Goal: Navigation & Orientation: Find specific page/section

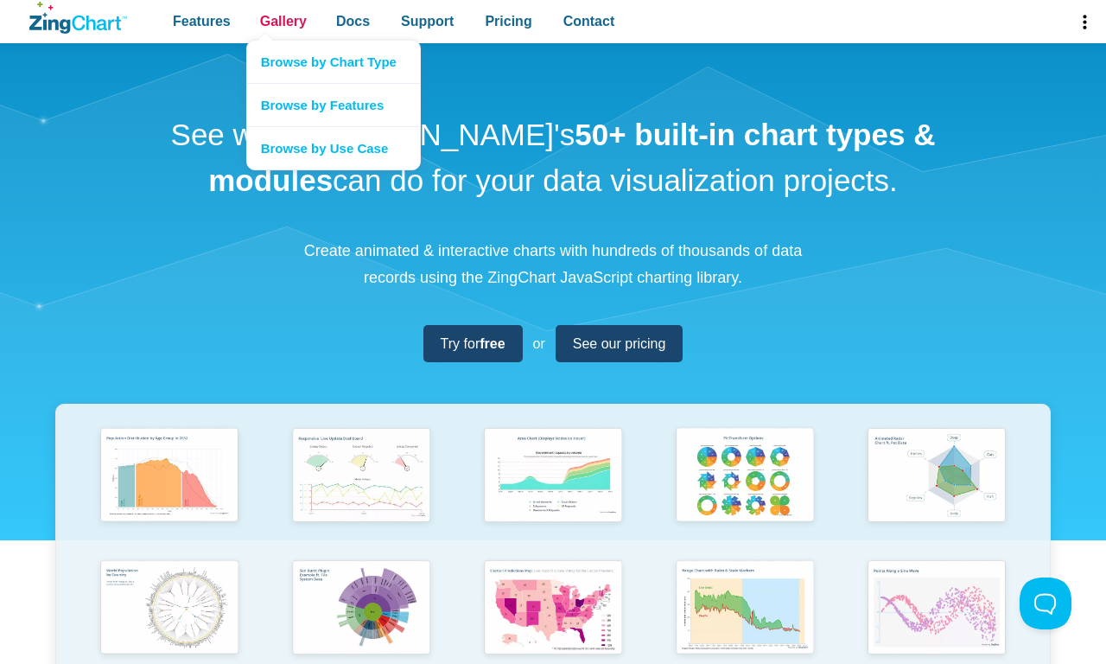
click at [283, 22] on span "Gallery" at bounding box center [283, 21] width 47 height 23
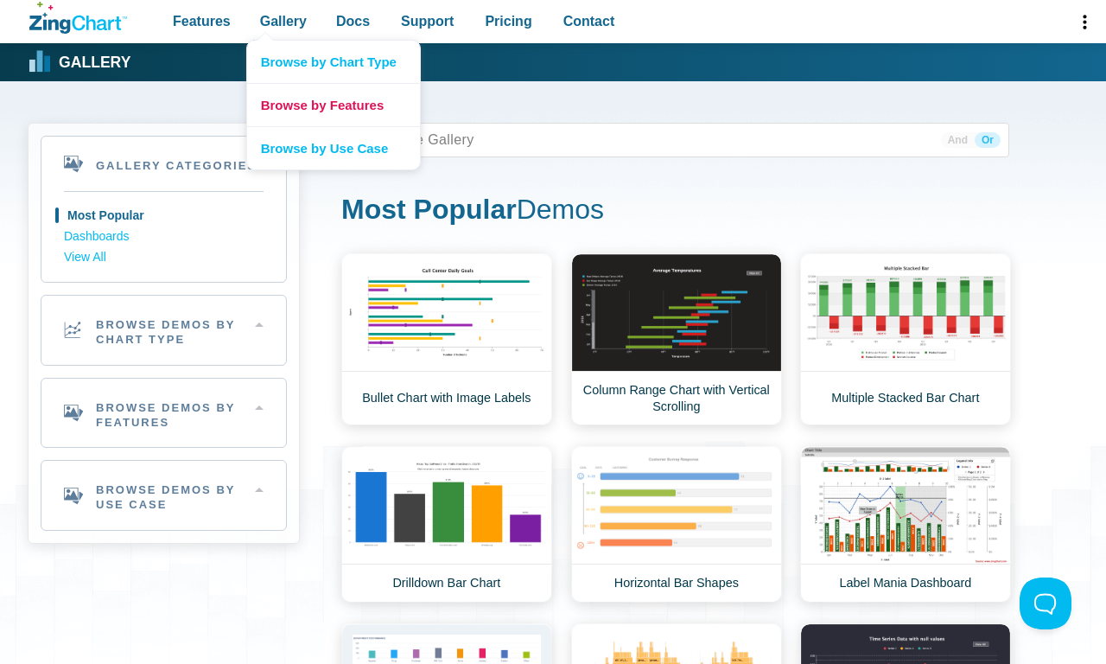
click at [333, 105] on link "Browse by Features" at bounding box center [333, 104] width 173 height 43
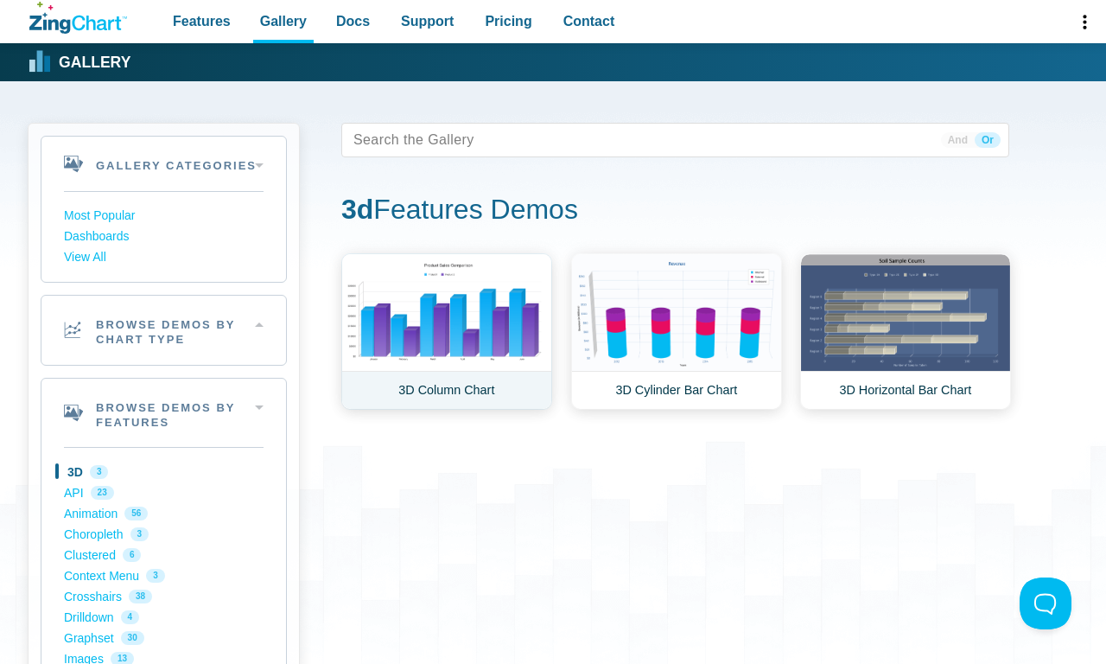
click at [446, 331] on link "3D Column Chart" at bounding box center [446, 331] width 211 height 156
